Goal: Task Accomplishment & Management: Manage account settings

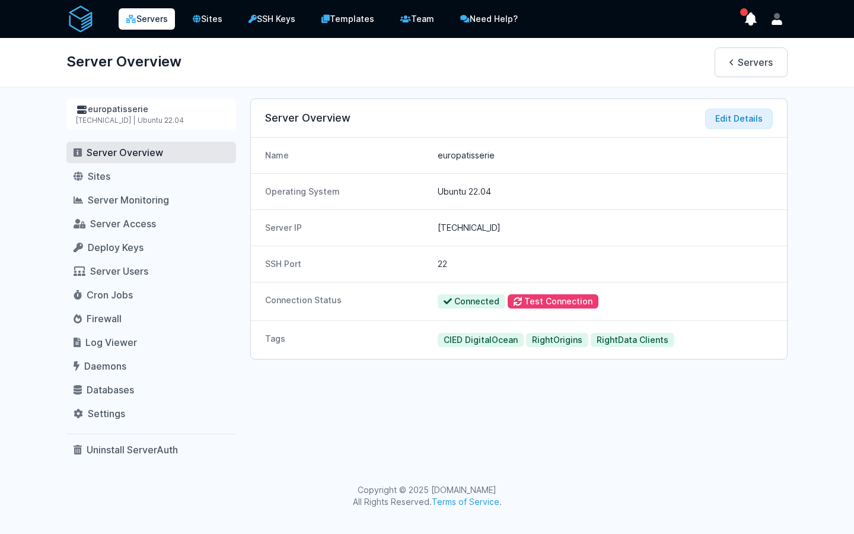
click at [160, 25] on link "Servers" at bounding box center [147, 18] width 56 height 21
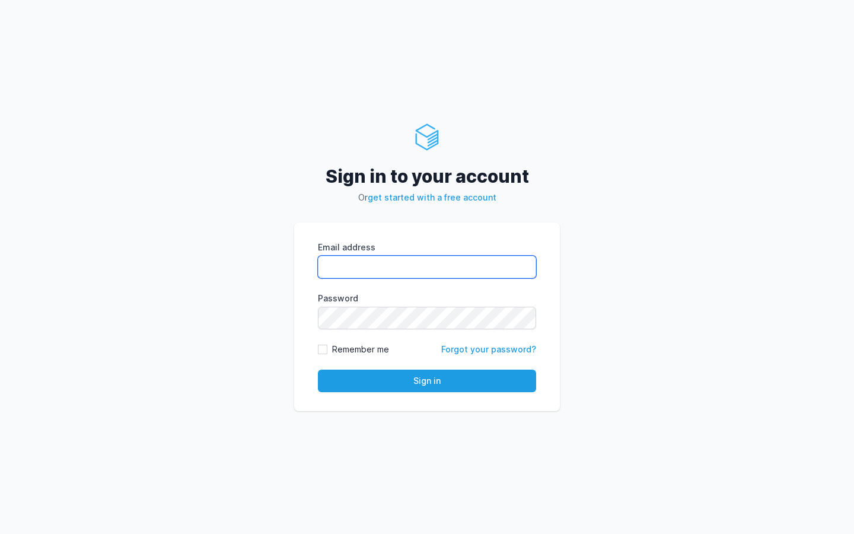
click at [438, 257] on input "Email address" at bounding box center [427, 267] width 218 height 23
click at [0, 533] on com-1password-button at bounding box center [0, 534] width 0 height 0
type input "kiran@cied.in"
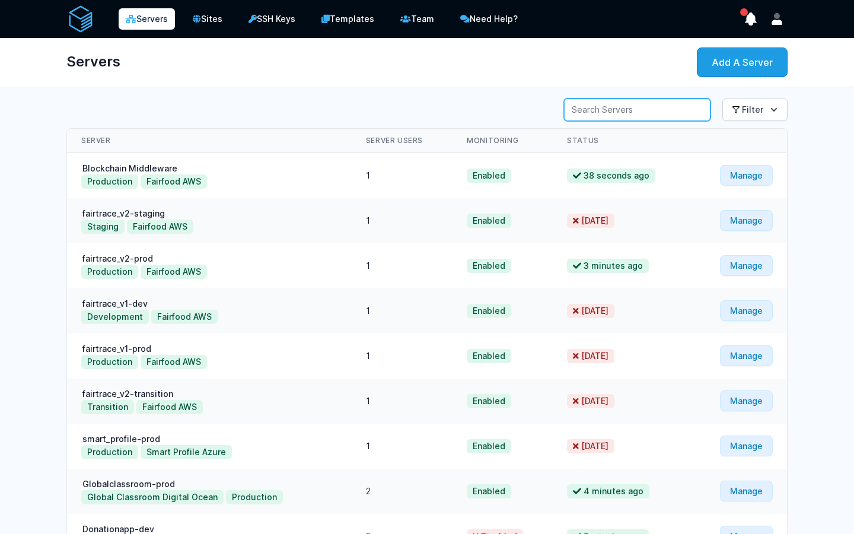
click at [651, 102] on input "Server Search" at bounding box center [637, 109] width 146 height 23
type input "berrico"
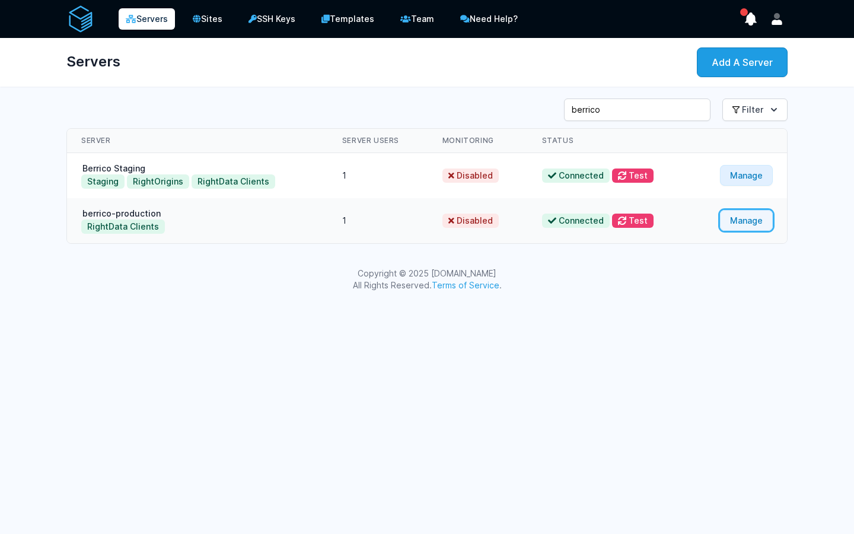
click at [736, 221] on link "Manage" at bounding box center [746, 220] width 53 height 21
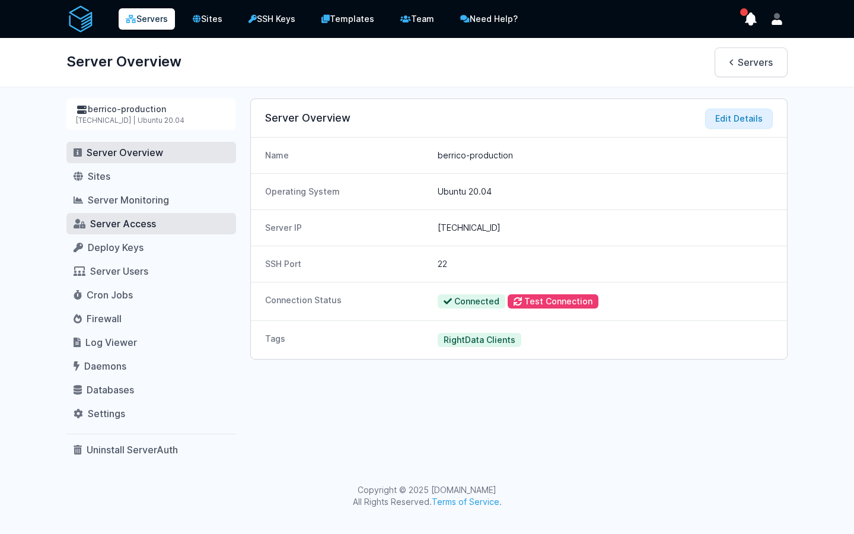
click at [130, 225] on span "Server Access" at bounding box center [123, 224] width 66 height 12
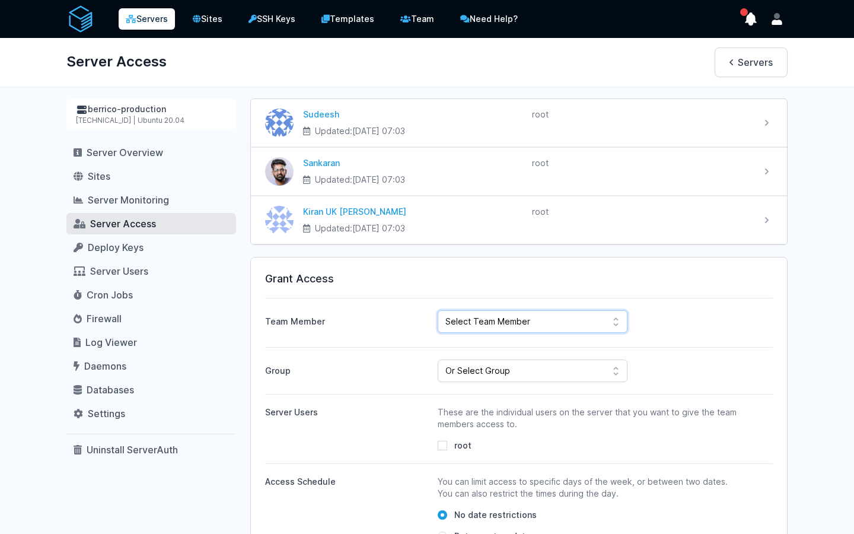
click at [578, 319] on select "Select Team Member Sudeesh Sankaran Kiran UK Pillai Gogul Chalil Vengara ahdil …" at bounding box center [533, 321] width 190 height 23
select select "443"
click at [438, 310] on select "Select Team Member Sudeesh Sankaran Kiran UK Pillai Gogul Chalil Vengara ahdil …" at bounding box center [533, 321] width 190 height 23
click at [502, 373] on select "Or Select Group Fairfood Smartprofile CIED Inhouse Bioinspecta NGS CBSOFT Audit…" at bounding box center [533, 370] width 190 height 23
select select "162"
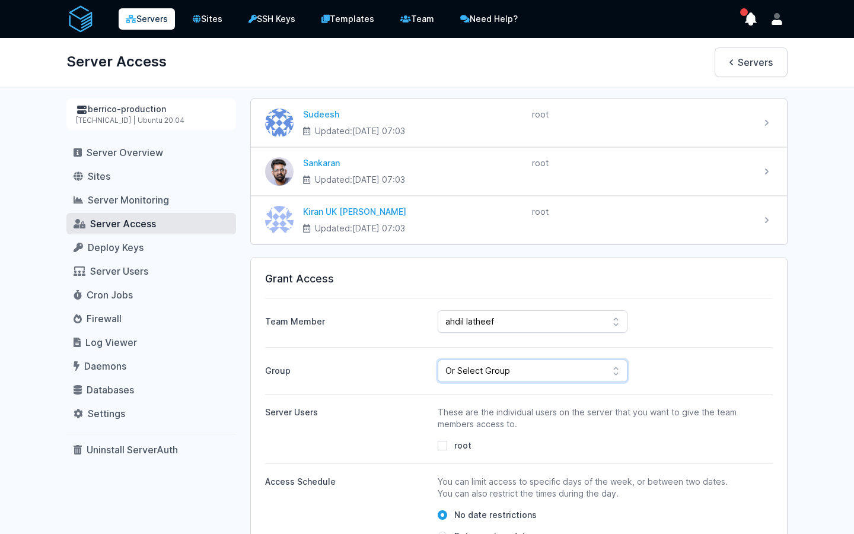
click at [438, 359] on select "Or Select Group Fairfood Smartprofile CIED Inhouse Bioinspecta NGS CBSOFT Audit…" at bounding box center [533, 370] width 190 height 23
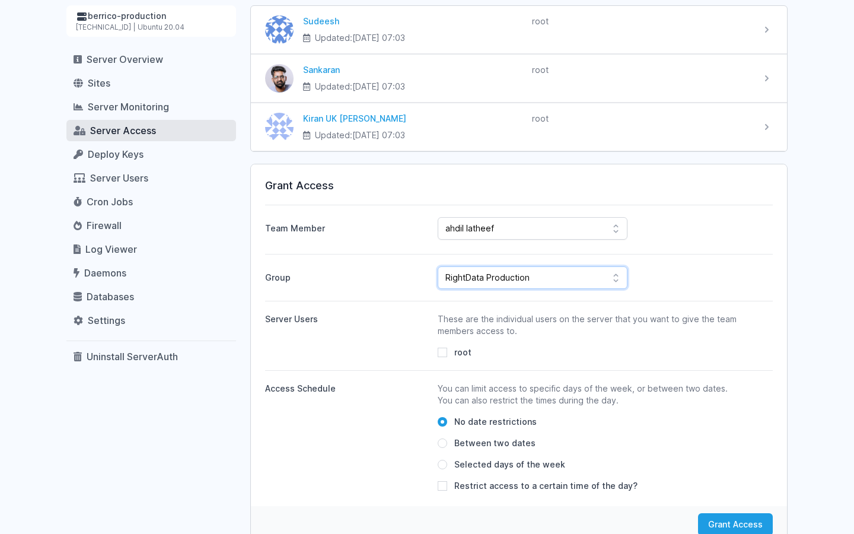
scroll to position [141, 0]
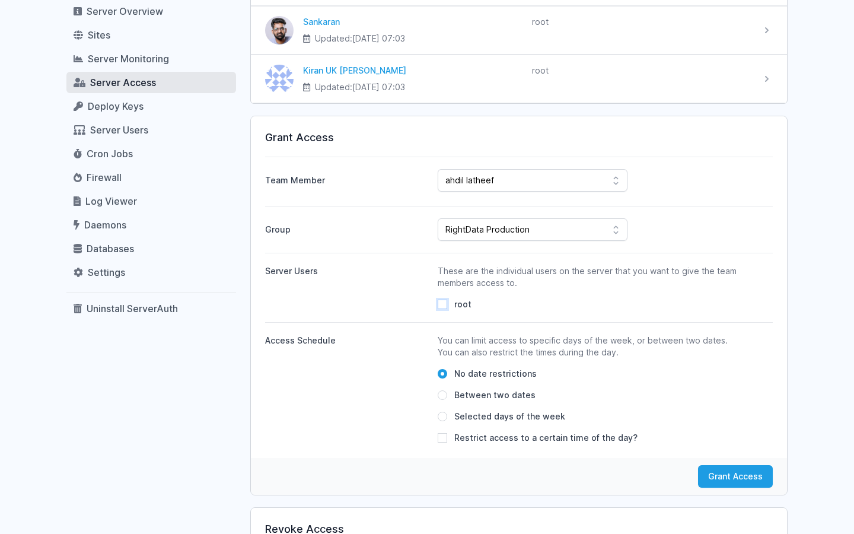
click at [443, 304] on input "root" at bounding box center [442, 303] width 9 height 9
checkbox input "true"
click at [732, 473] on button "Grant Access" at bounding box center [735, 476] width 75 height 23
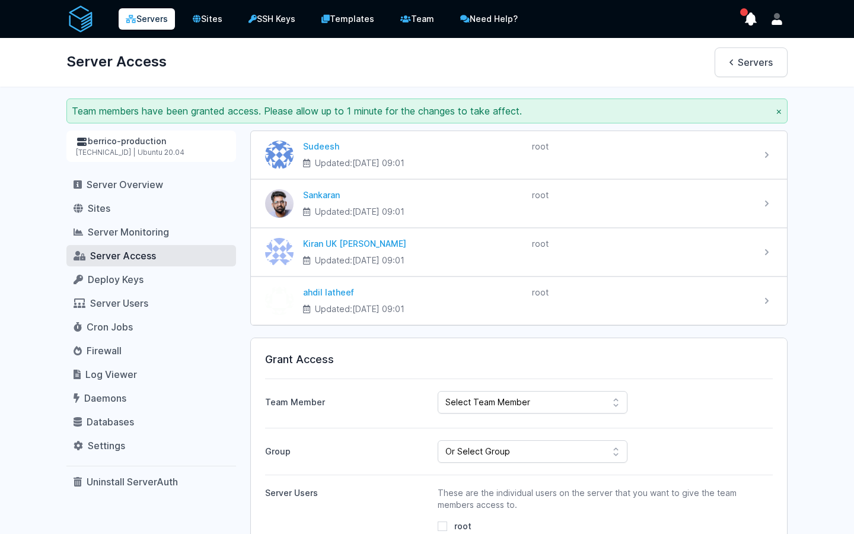
click at [496, 334] on div "[PERSON_NAME] Updated: [DATE] 09:01" at bounding box center [518, 528] width 537 height 797
click at [778, 110] on button "×" at bounding box center [779, 111] width 7 height 14
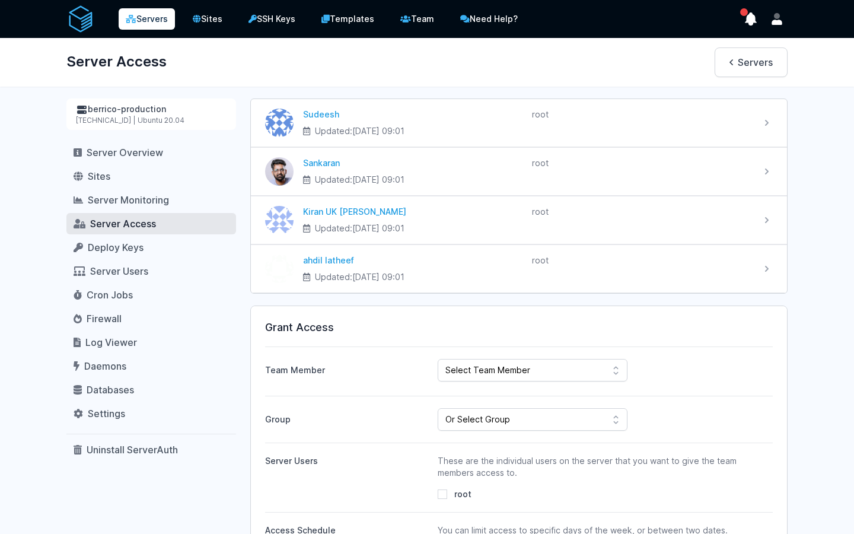
click at [147, 26] on link "Servers" at bounding box center [147, 18] width 56 height 21
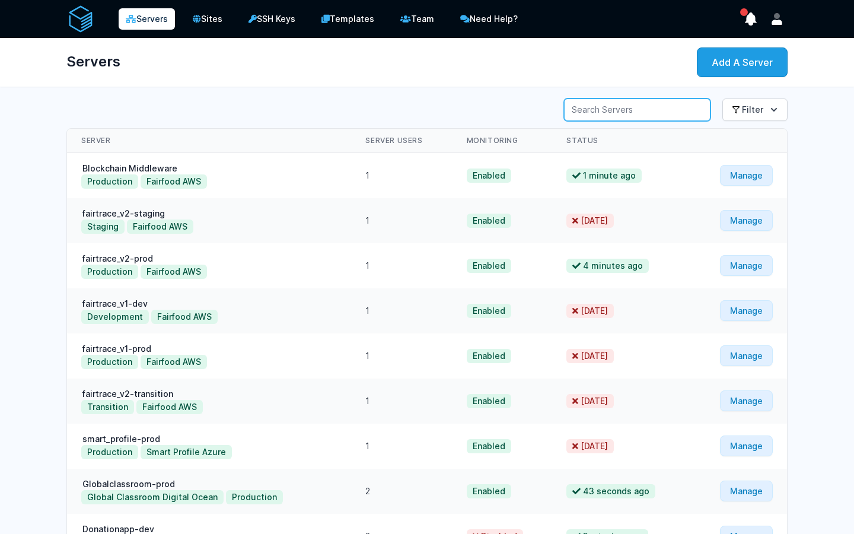
click at [675, 104] on input "Server Search" at bounding box center [637, 109] width 146 height 23
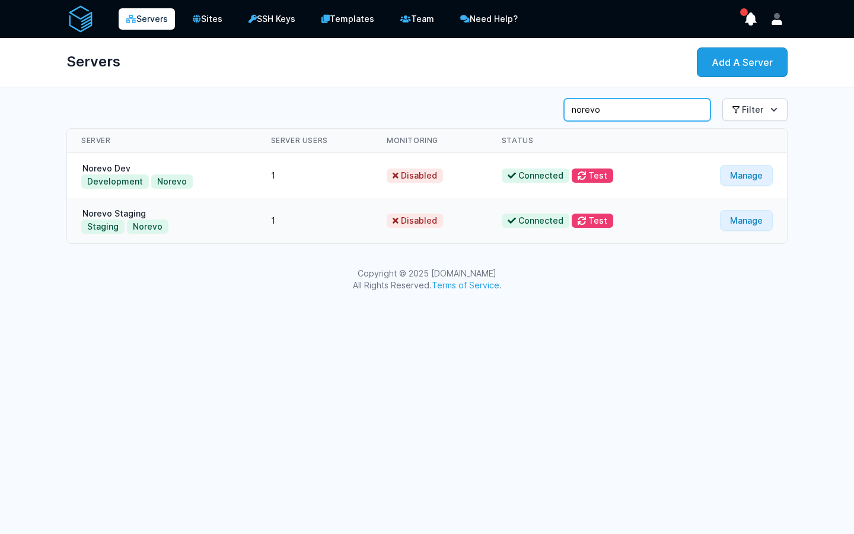
click at [650, 113] on input "norevo" at bounding box center [637, 109] width 146 height 23
type input "n"
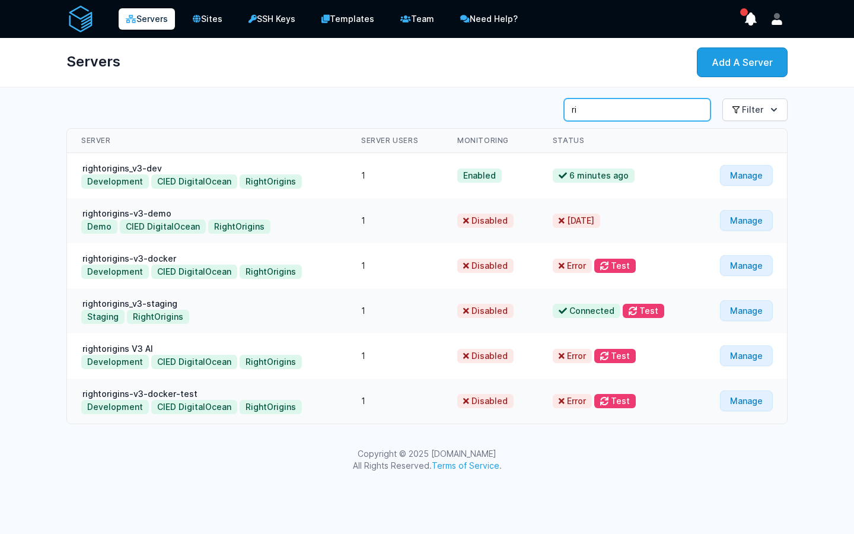
type input "r"
type input "berrico"
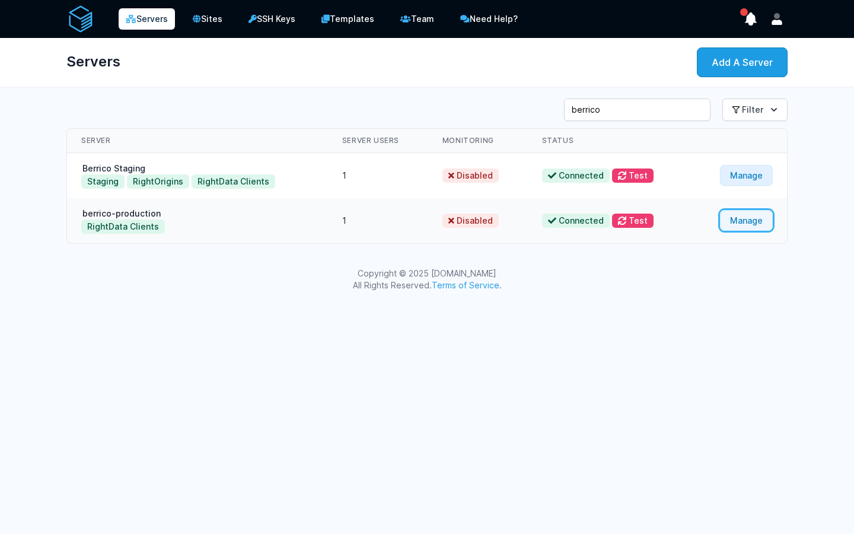
click at [742, 221] on link "Manage" at bounding box center [746, 220] width 53 height 21
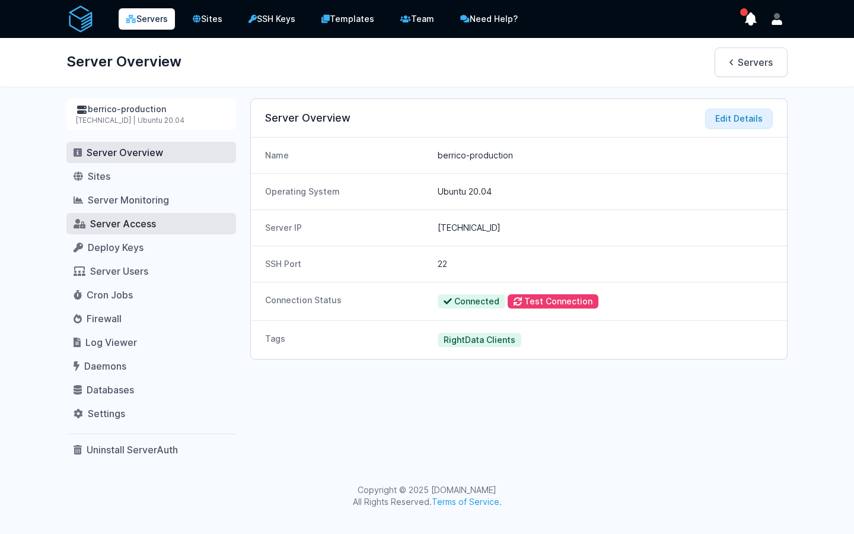
click at [116, 231] on link "Server Access" at bounding box center [151, 223] width 170 height 21
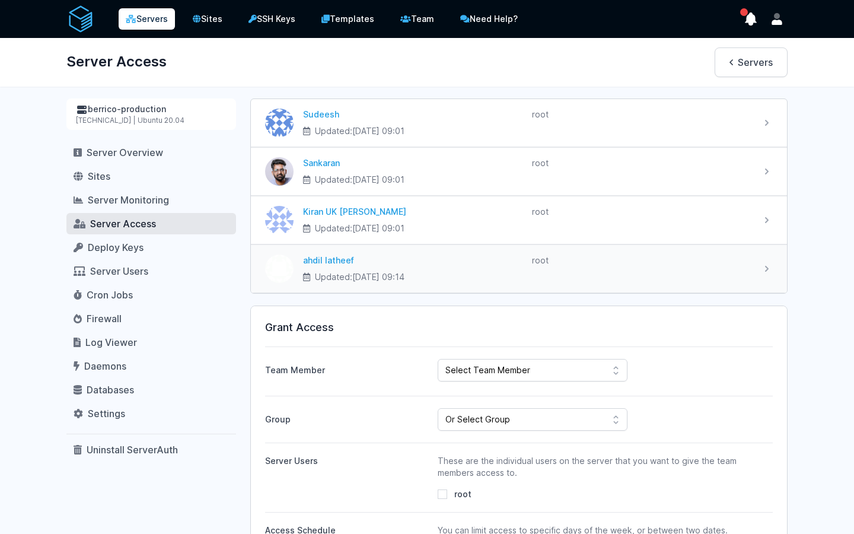
click at [643, 276] on div "root" at bounding box center [641, 268] width 219 height 28
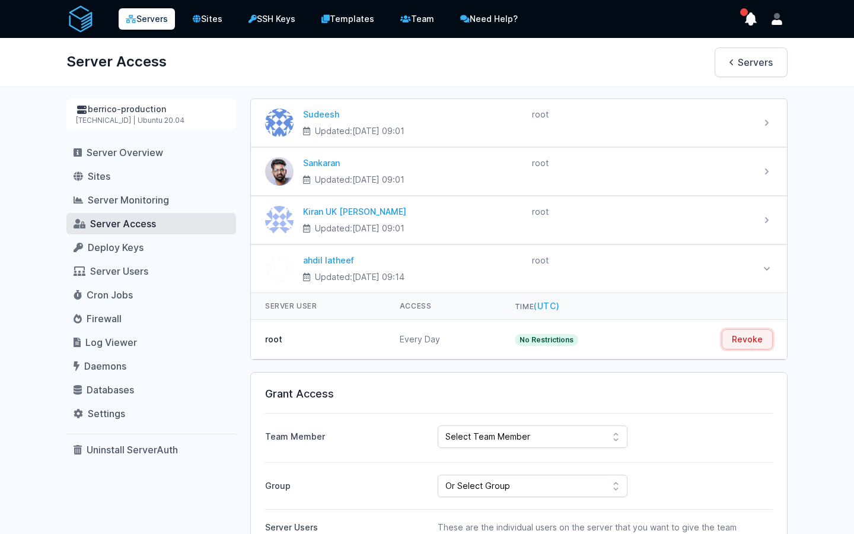
click at [749, 344] on button "Revoke" at bounding box center [747, 339] width 51 height 20
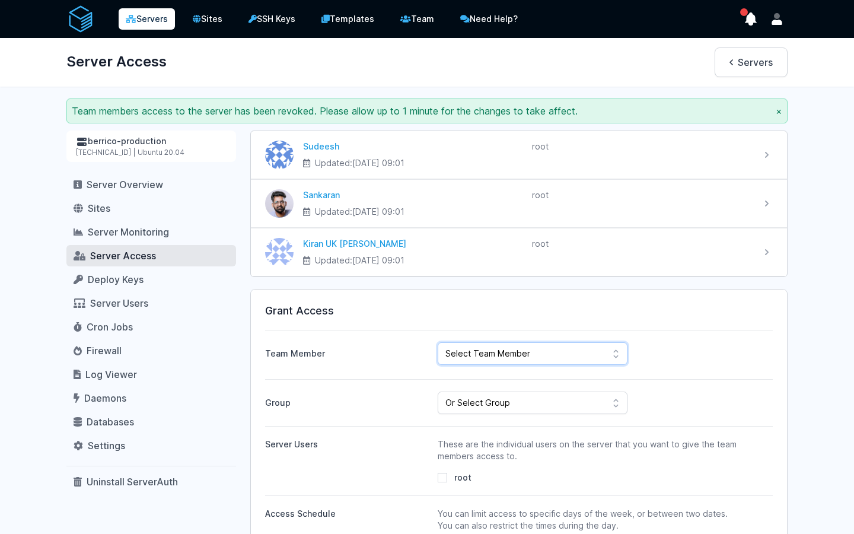
click at [494, 353] on select "Select Team Member Sudeesh Sankaran Kiran UK Pillai Gogul Chalil Vengara ahdil …" at bounding box center [533, 353] width 190 height 23
select select "443"
click at [438, 342] on select "Select Team Member Sudeesh Sankaran Kiran UK Pillai Gogul Chalil Vengara ahdil …" at bounding box center [533, 353] width 190 height 23
click at [480, 402] on select "Or Select Group Fairfood Smartprofile CIED Inhouse Bioinspecta NGS CBSOFT Audit…" at bounding box center [533, 402] width 190 height 23
select select "162"
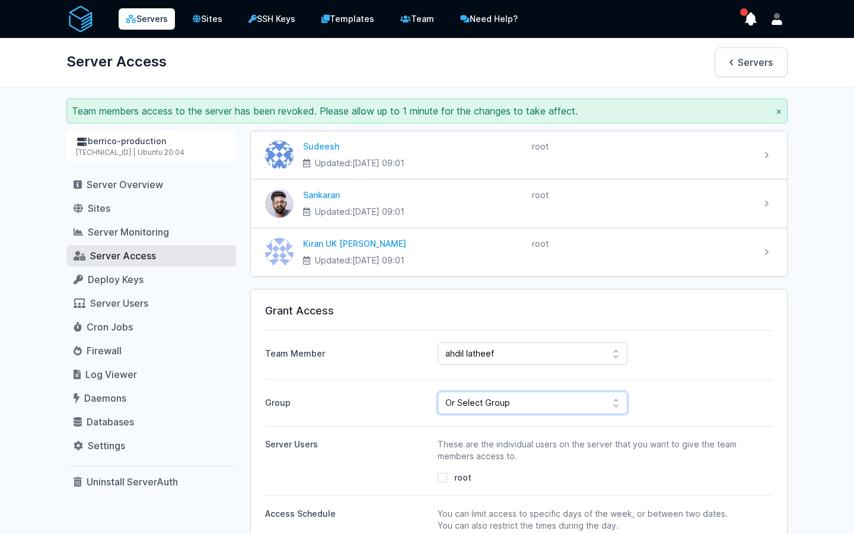
click at [438, 391] on select "Or Select Group Fairfood Smartprofile CIED Inhouse Bioinspecta NGS CBSOFT Audit…" at bounding box center [533, 402] width 190 height 23
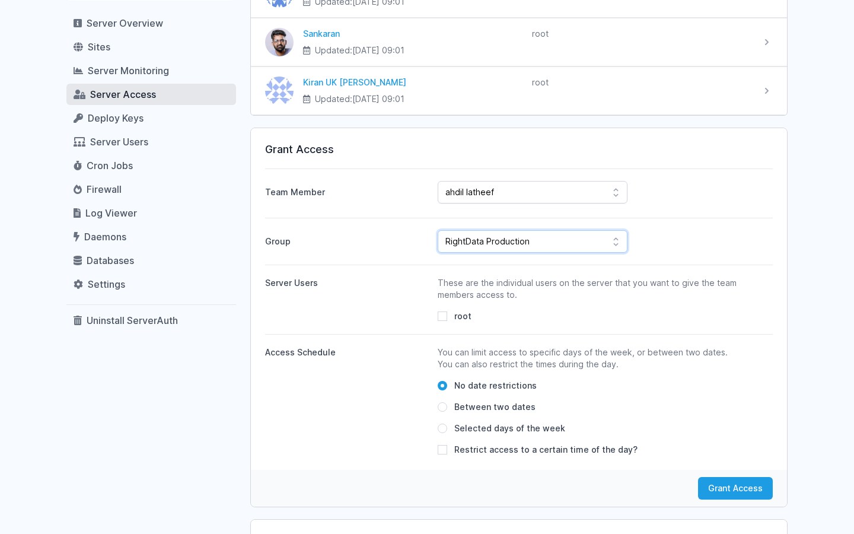
scroll to position [191, 0]
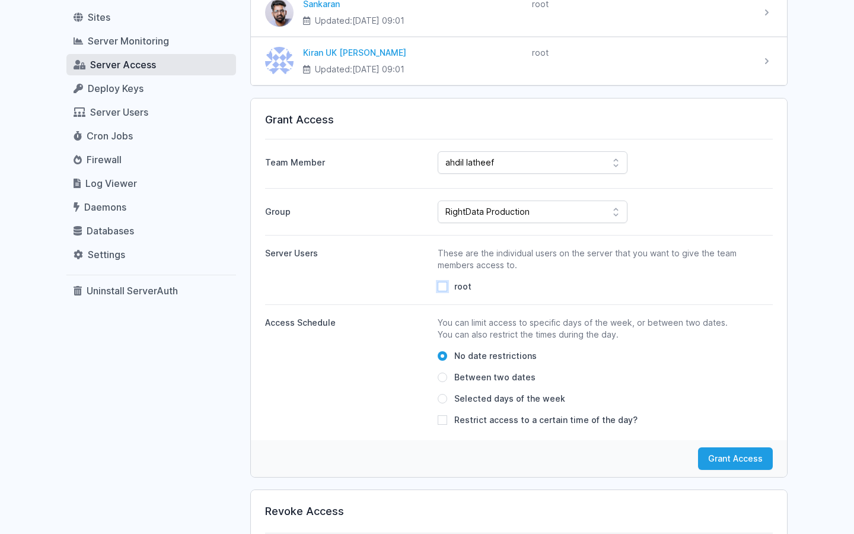
click at [441, 286] on input "root" at bounding box center [442, 286] width 9 height 9
checkbox input "true"
click at [716, 459] on button "Grant Access" at bounding box center [735, 458] width 75 height 23
